Goal: Task Accomplishment & Management: Manage account settings

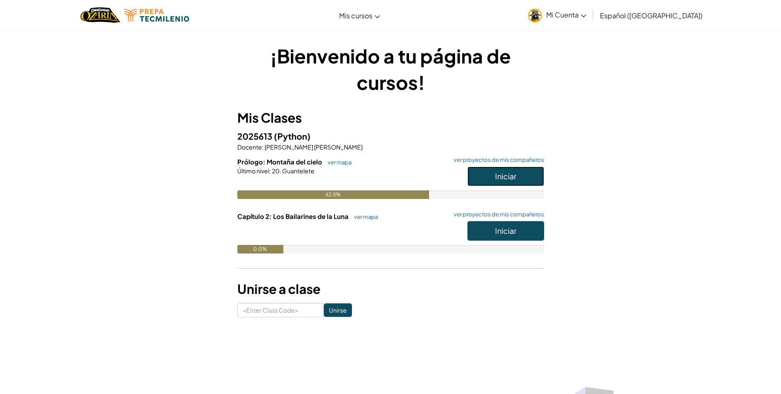
click at [518, 167] on button "Iniciar" at bounding box center [505, 177] width 77 height 20
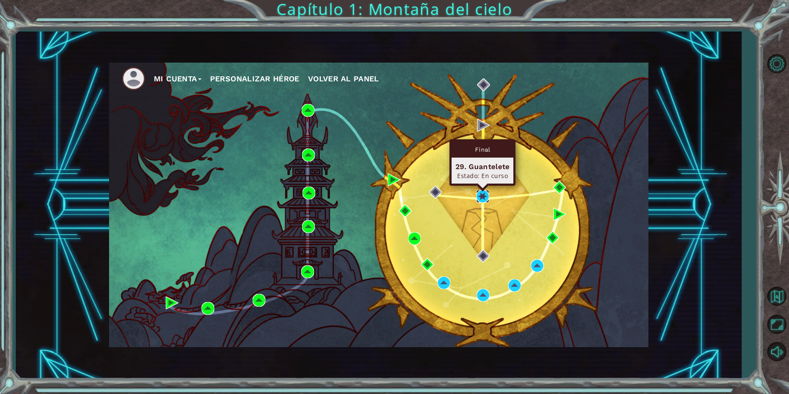
click at [481, 196] on img at bounding box center [482, 196] width 13 height 13
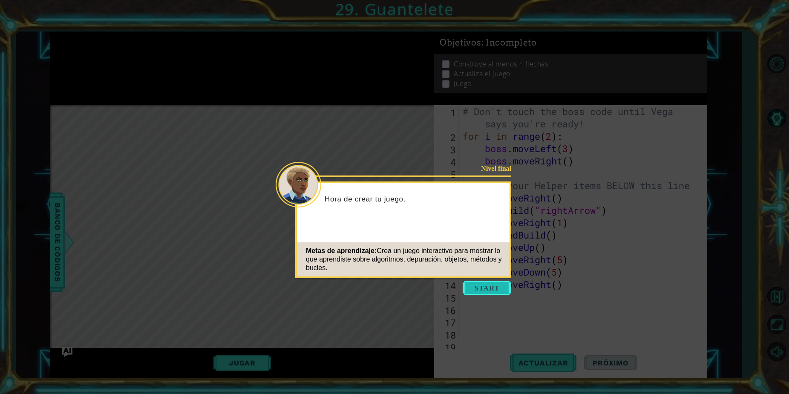
click at [475, 287] on button "Start" at bounding box center [487, 288] width 49 height 14
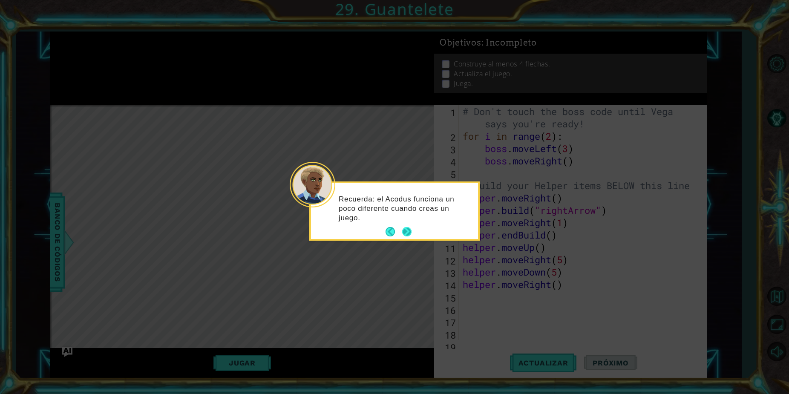
click at [406, 233] on button "Next" at bounding box center [406, 231] width 9 height 9
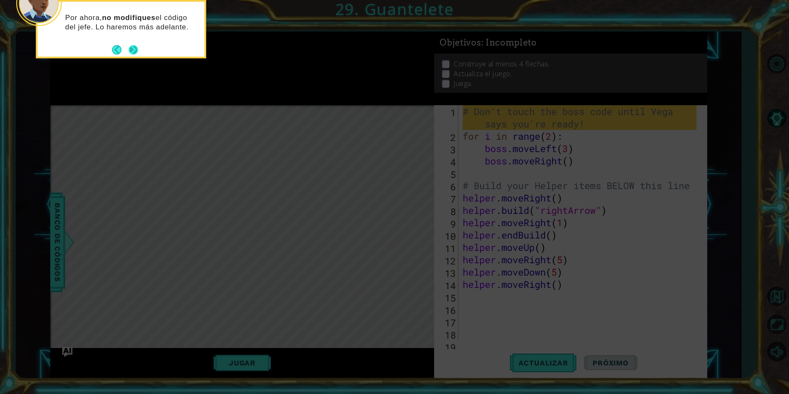
click at [135, 47] on button "Next" at bounding box center [133, 49] width 9 height 9
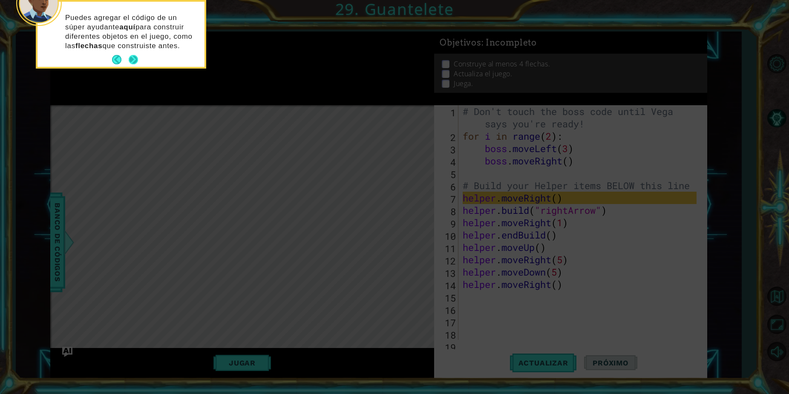
click at [130, 56] on button "Next" at bounding box center [133, 59] width 9 height 9
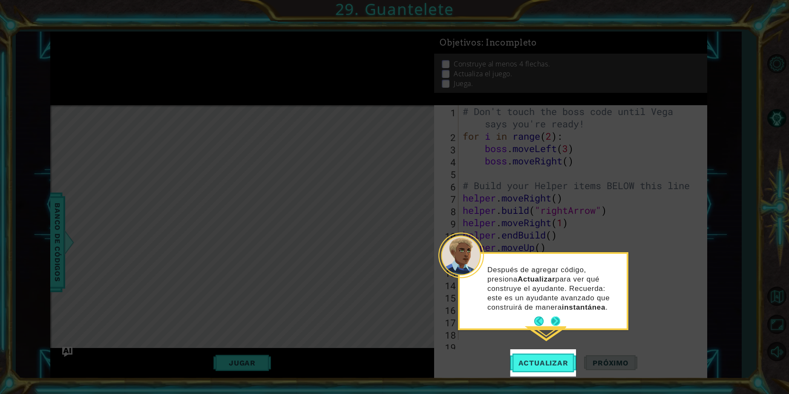
click at [552, 319] on button "Next" at bounding box center [555, 321] width 9 height 9
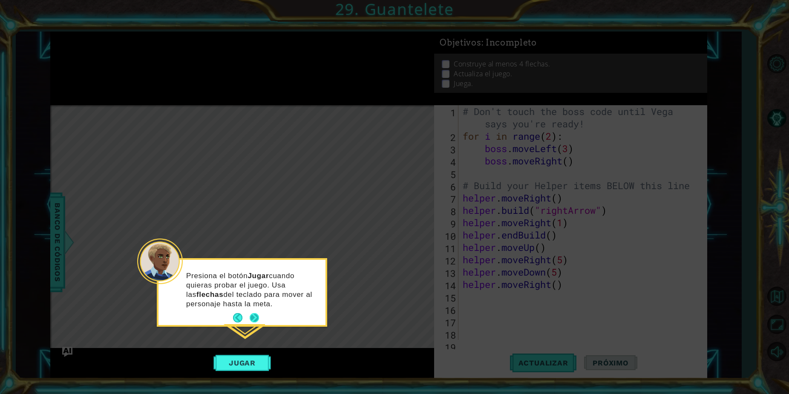
click at [252, 315] on button "Next" at bounding box center [254, 317] width 9 height 9
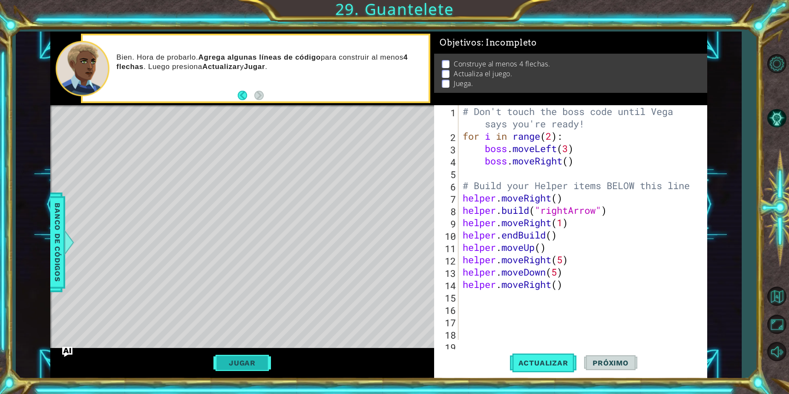
click at [253, 360] on button "Jugar" at bounding box center [242, 363] width 58 height 16
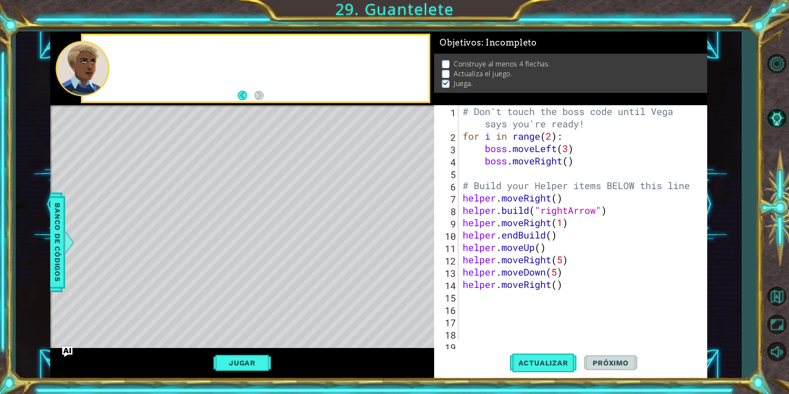
scroll to position [1, 0]
click at [479, 296] on div "# Don't touch the boss code until [PERSON_NAME] says you're ready! for i in ran…" at bounding box center [581, 241] width 240 height 272
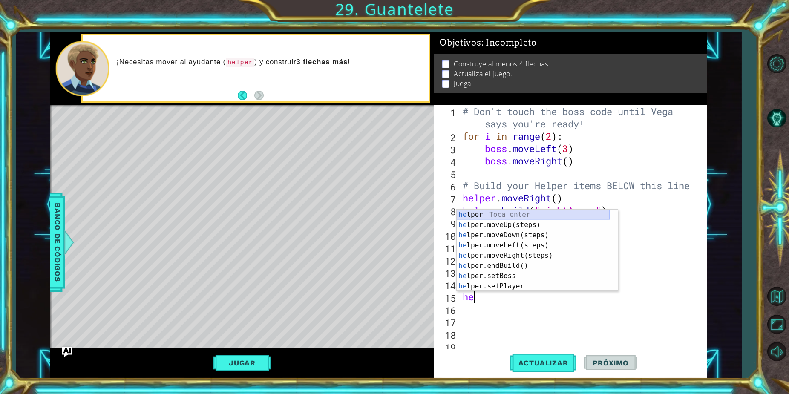
click at [517, 213] on div "he lper Toca enter he lper.moveUp(steps) Toca enter he lper.moveDown(steps) Toc…" at bounding box center [533, 261] width 153 height 102
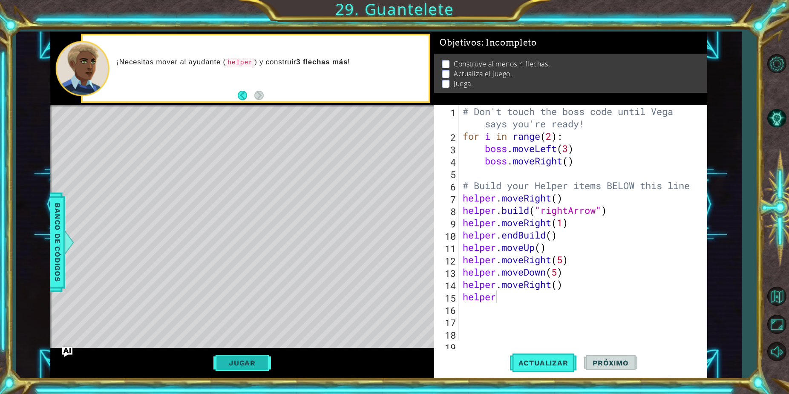
click at [259, 362] on button "Jugar" at bounding box center [242, 363] width 58 height 16
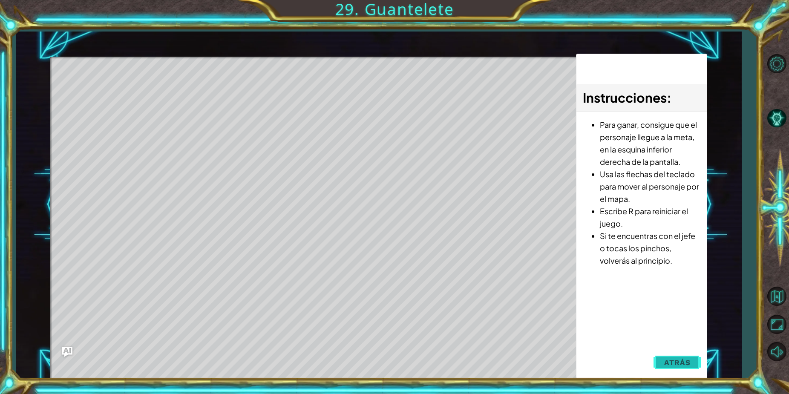
click at [683, 359] on span "Atrás" at bounding box center [677, 362] width 26 height 9
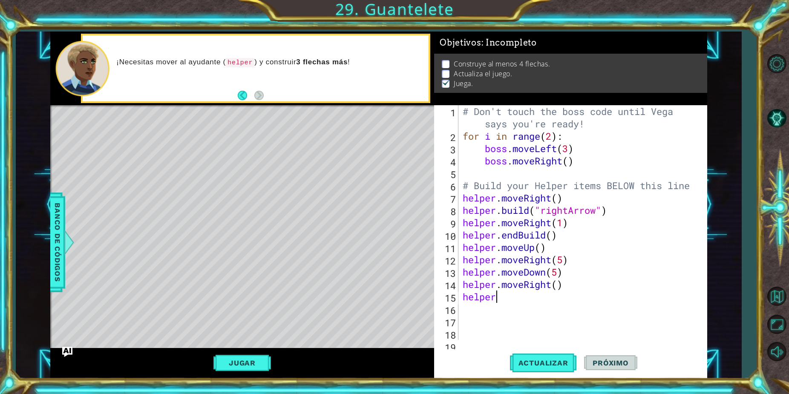
click at [502, 294] on div "# Don't touch the boss code until [PERSON_NAME] says you're ready! for i in ran…" at bounding box center [581, 241] width 240 height 272
click at [542, 353] on button "Actualizar" at bounding box center [543, 362] width 67 height 27
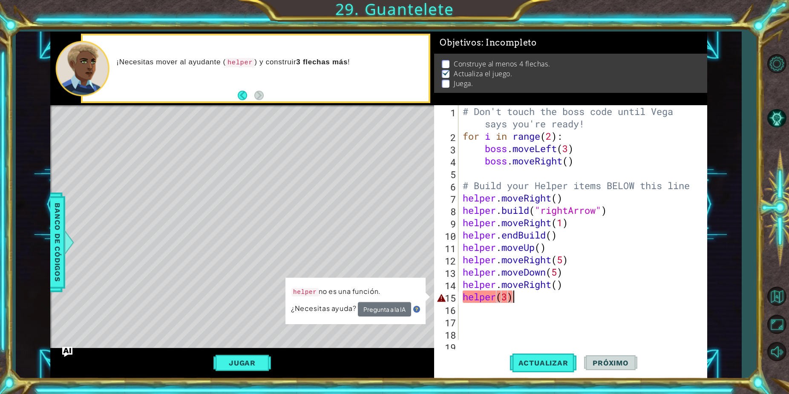
click at [530, 293] on div "# Don't touch the boss code until [PERSON_NAME] says you're ready! for i in ran…" at bounding box center [581, 241] width 240 height 272
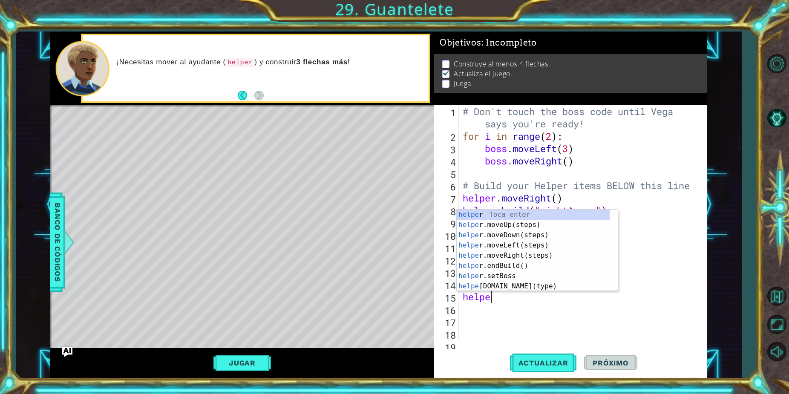
scroll to position [0, 0]
type textarea "help"
click at [544, 222] on div "help [PERSON_NAME] enter help er.moveUp(steps) Toca enter help er.moveDown(step…" at bounding box center [533, 261] width 153 height 102
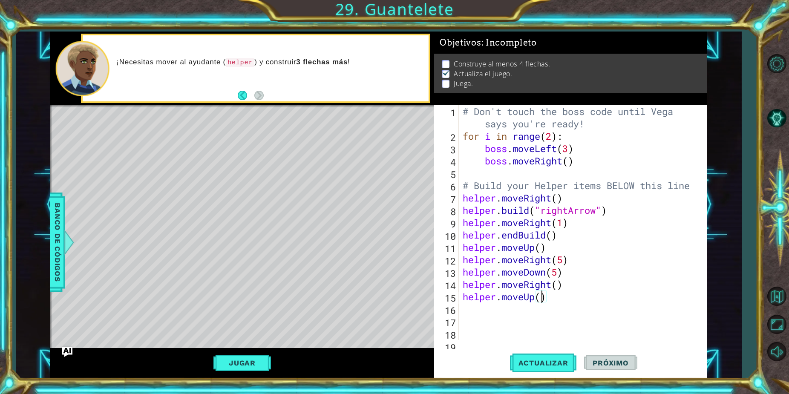
click at [542, 297] on div "# Don't touch the boss code until [PERSON_NAME] says you're ready! for i in ran…" at bounding box center [581, 241] width 240 height 272
type textarea "helper.moveUp(3)"
click at [254, 363] on button "Jugar" at bounding box center [242, 363] width 58 height 16
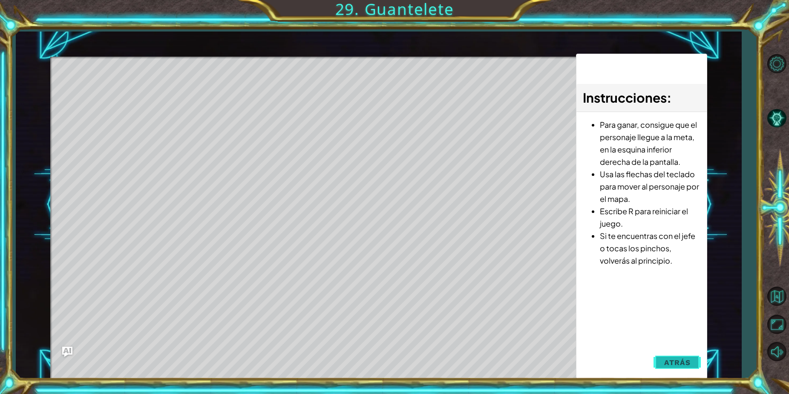
click at [678, 354] on button "Atrás" at bounding box center [676, 362] width 47 height 17
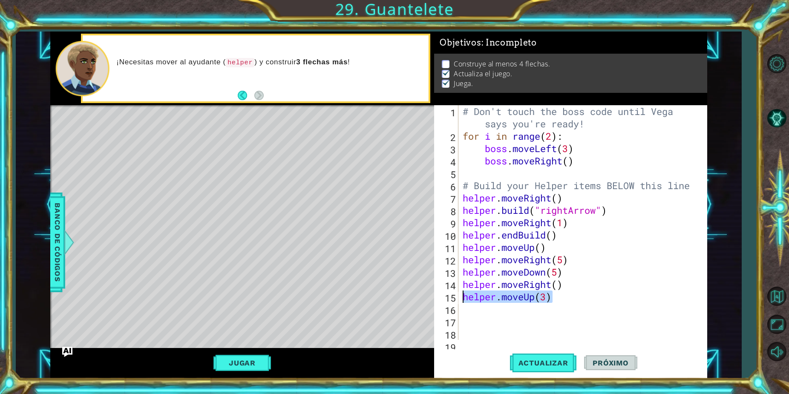
drag, startPoint x: 550, startPoint y: 295, endPoint x: 458, endPoint y: 301, distance: 92.2
click at [458, 301] on div "helper.moveUp(3) 1 2 3 4 5 6 7 8 9 10 11 12 13 14 15 16 17 18 19 # Don't touch …" at bounding box center [569, 222] width 271 height 235
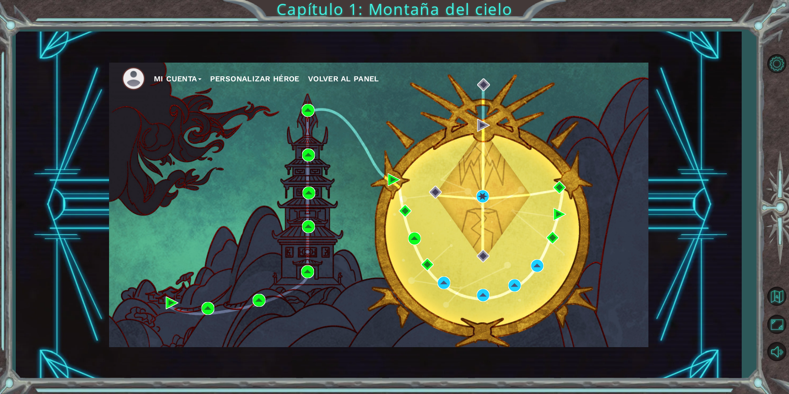
click at [130, 82] on img at bounding box center [133, 78] width 23 height 23
drag, startPoint x: 130, startPoint y: 82, endPoint x: 225, endPoint y: 59, distance: 97.7
click at [225, 59] on div "Mi Cuenta Personalizar héroe Volver al panel" at bounding box center [379, 205] width 726 height 347
click at [244, 78] on button "Personalizar héroe" at bounding box center [254, 78] width 89 height 13
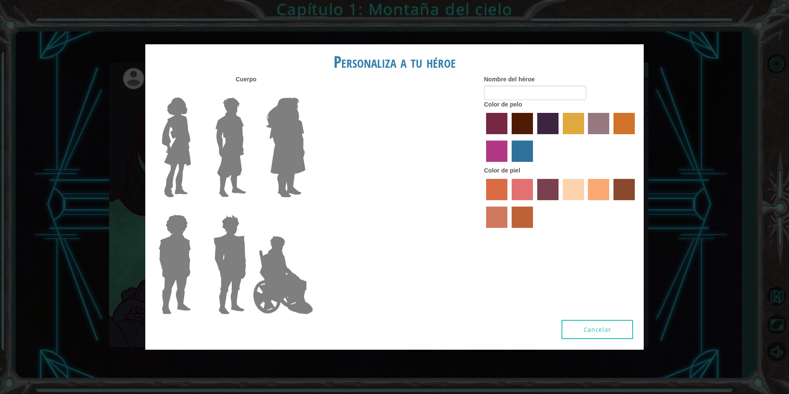
type input "[PERSON_NAME]"
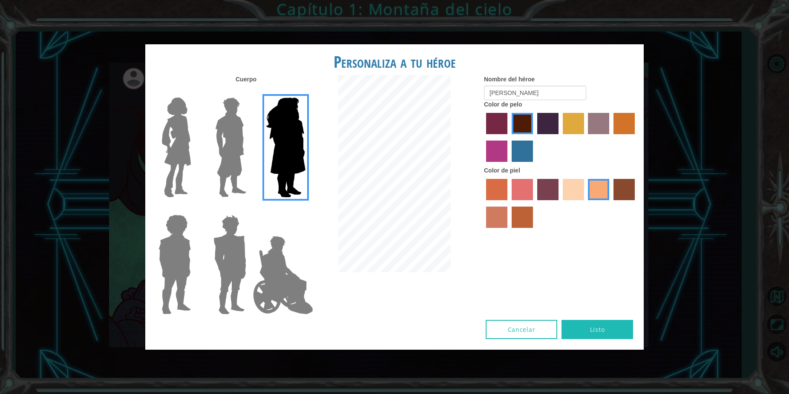
click at [226, 152] on img at bounding box center [231, 147] width 38 height 106
click at [250, 92] on input "Hero Lars" at bounding box center [250, 92] width 0 height 0
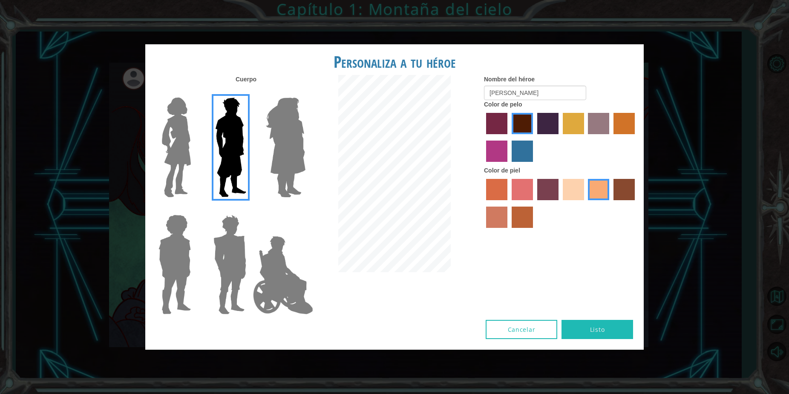
click at [161, 144] on img at bounding box center [176, 147] width 36 height 106
click at [194, 92] on input "Hero Connie" at bounding box center [194, 92] width 0 height 0
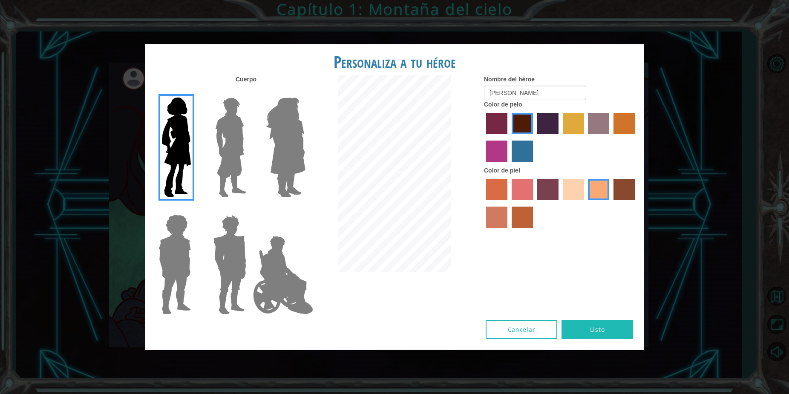
click at [287, 263] on img at bounding box center [283, 275] width 67 height 85
click at [305, 209] on input "Hero Jamie" at bounding box center [305, 209] width 0 height 0
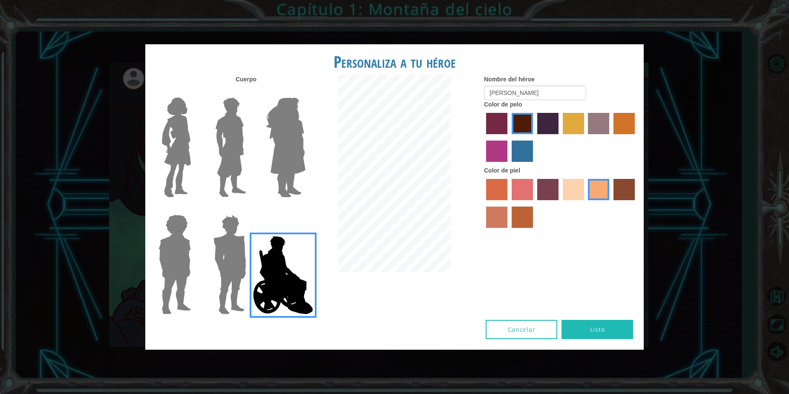
click at [243, 250] on img at bounding box center [230, 264] width 40 height 106
click at [250, 209] on input "Hero Garnet" at bounding box center [250, 209] width 0 height 0
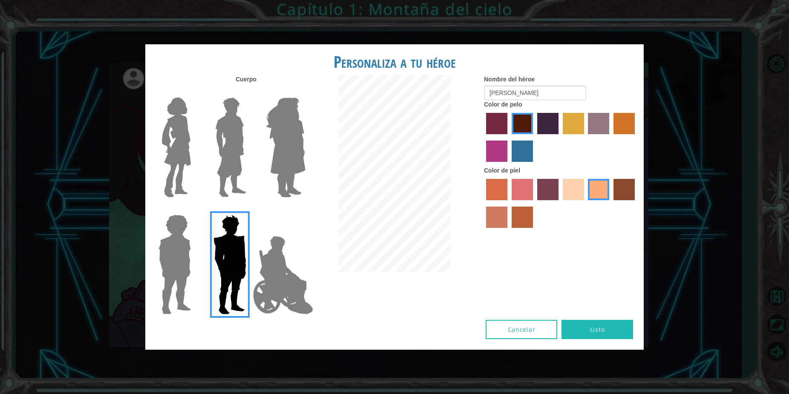
click at [185, 250] on img at bounding box center [174, 264] width 39 height 106
click at [194, 209] on input "Hero Steven" at bounding box center [194, 209] width 0 height 0
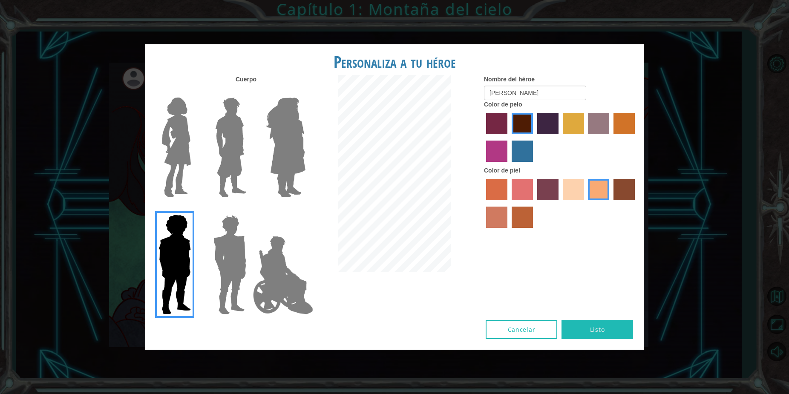
click at [286, 160] on img at bounding box center [285, 147] width 46 height 106
click at [305, 92] on input "Hero Amethyst" at bounding box center [305, 92] width 0 height 0
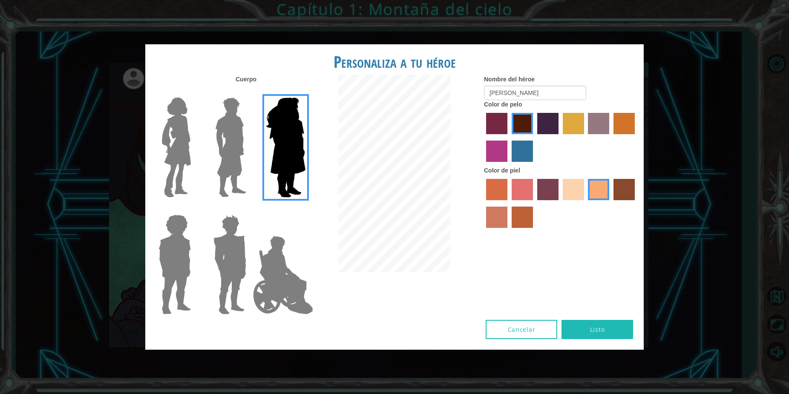
click at [495, 118] on label "paprika hair color" at bounding box center [496, 123] width 21 height 21
click at [483, 137] on input "paprika hair color" at bounding box center [483, 137] width 0 height 0
click at [578, 122] on label "tulip tree hair color" at bounding box center [573, 123] width 21 height 21
click at [560, 137] on input "tulip tree hair color" at bounding box center [560, 137] width 0 height 0
click at [523, 125] on label "maroon hair color" at bounding box center [522, 123] width 21 height 21
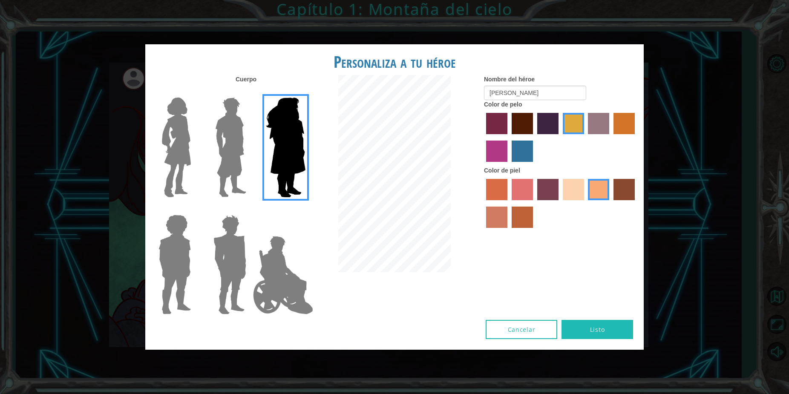
click at [509, 137] on input "maroon hair color" at bounding box center [509, 137] width 0 height 0
click at [593, 322] on button "Listo" at bounding box center [597, 329] width 72 height 19
